Goal: Information Seeking & Learning: Learn about a topic

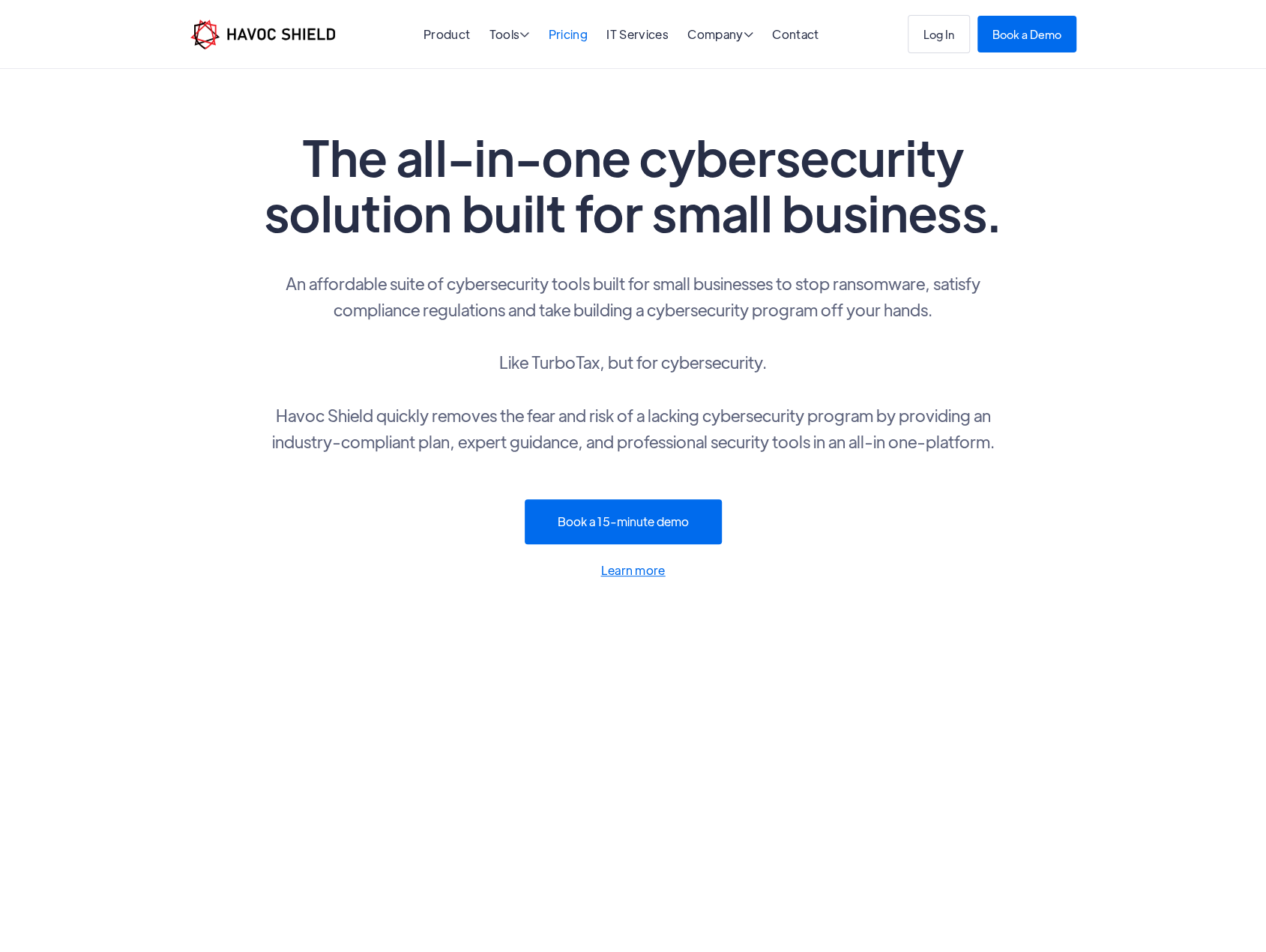
click at [555, 36] on link "Pricing" at bounding box center [568, 34] width 39 height 15
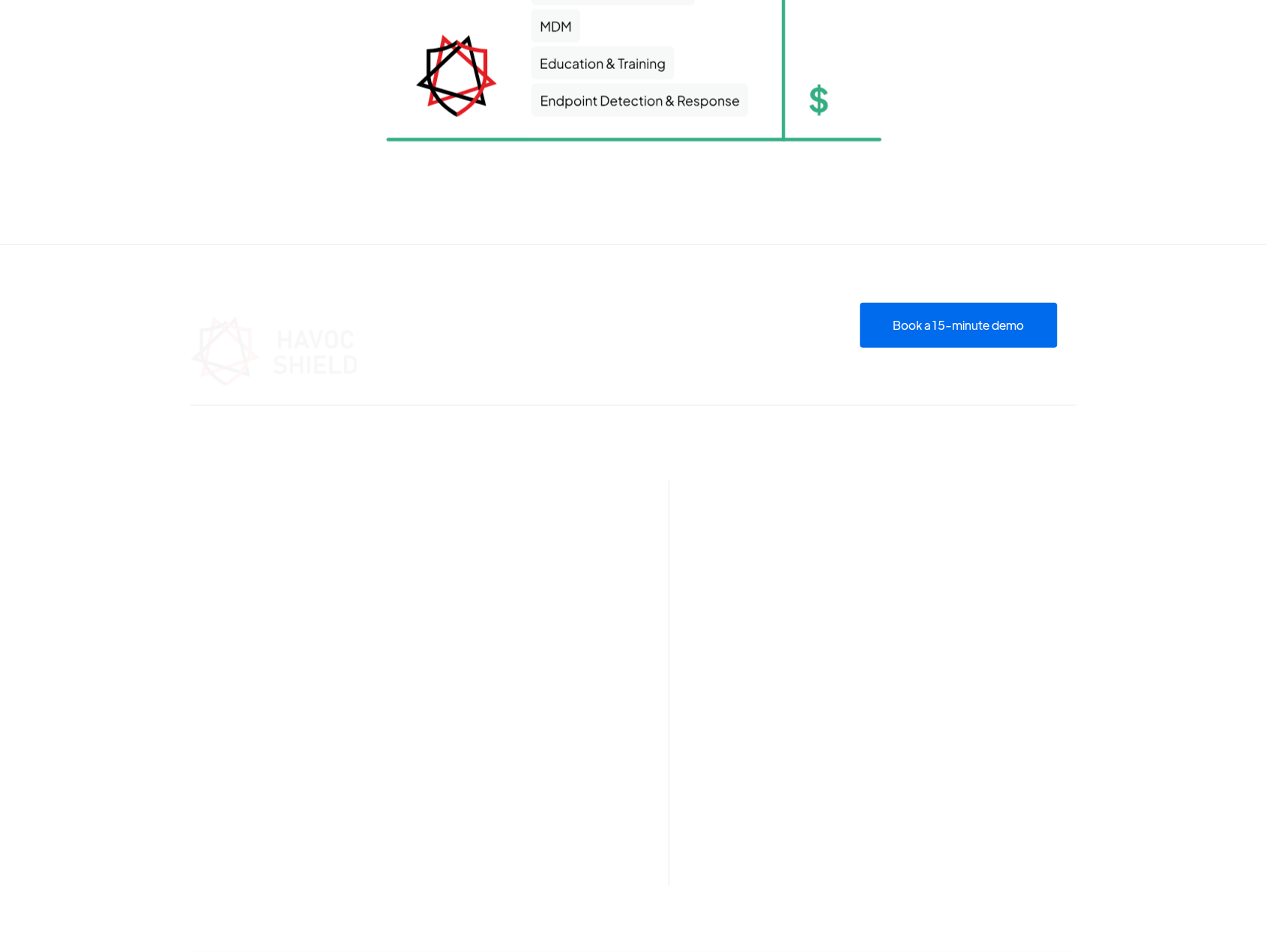
scroll to position [2399, 0]
